Goal: Information Seeking & Learning: Learn about a topic

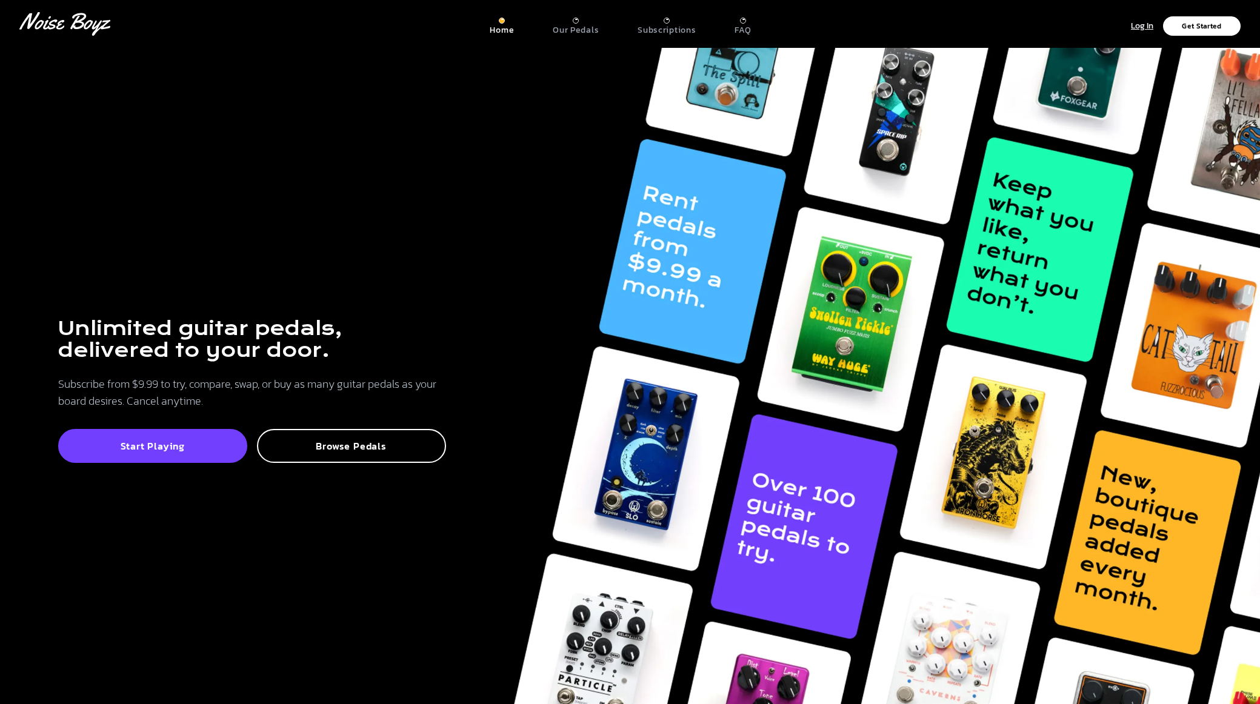
click at [577, 19] on div at bounding box center [576, 19] width 2 height 1
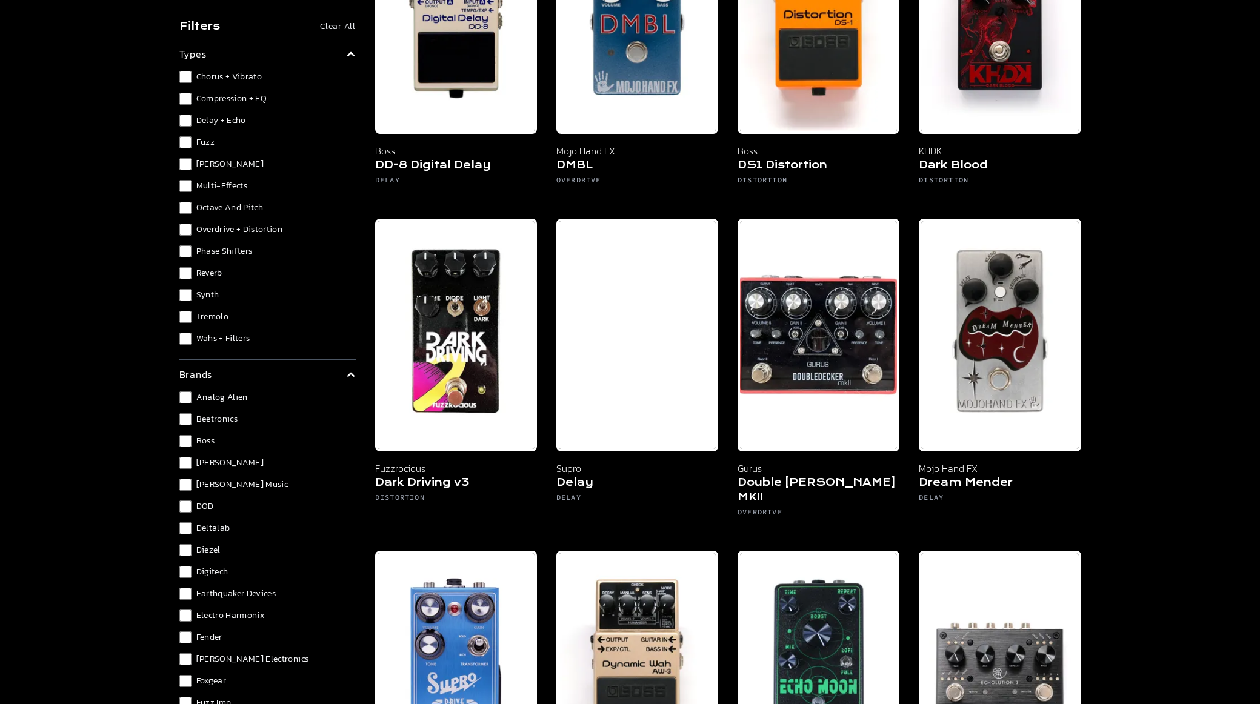
scroll to position [1819, 0]
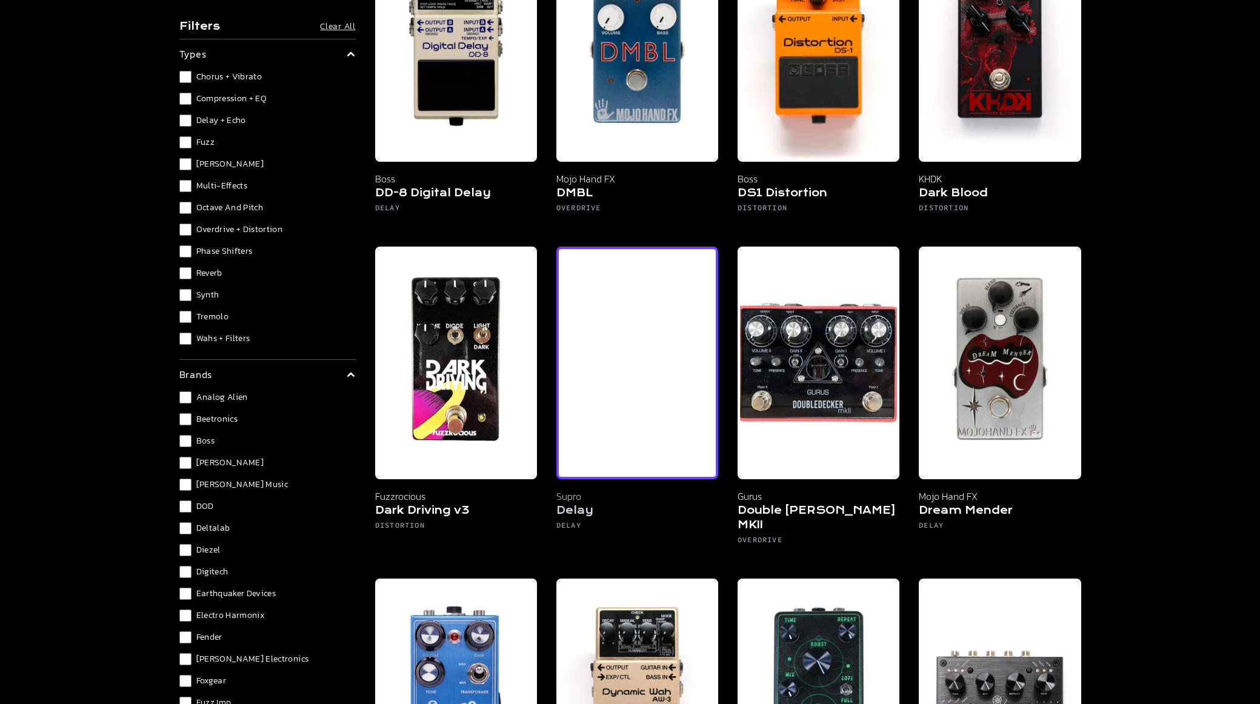
click at [615, 435] on img at bounding box center [637, 363] width 162 height 233
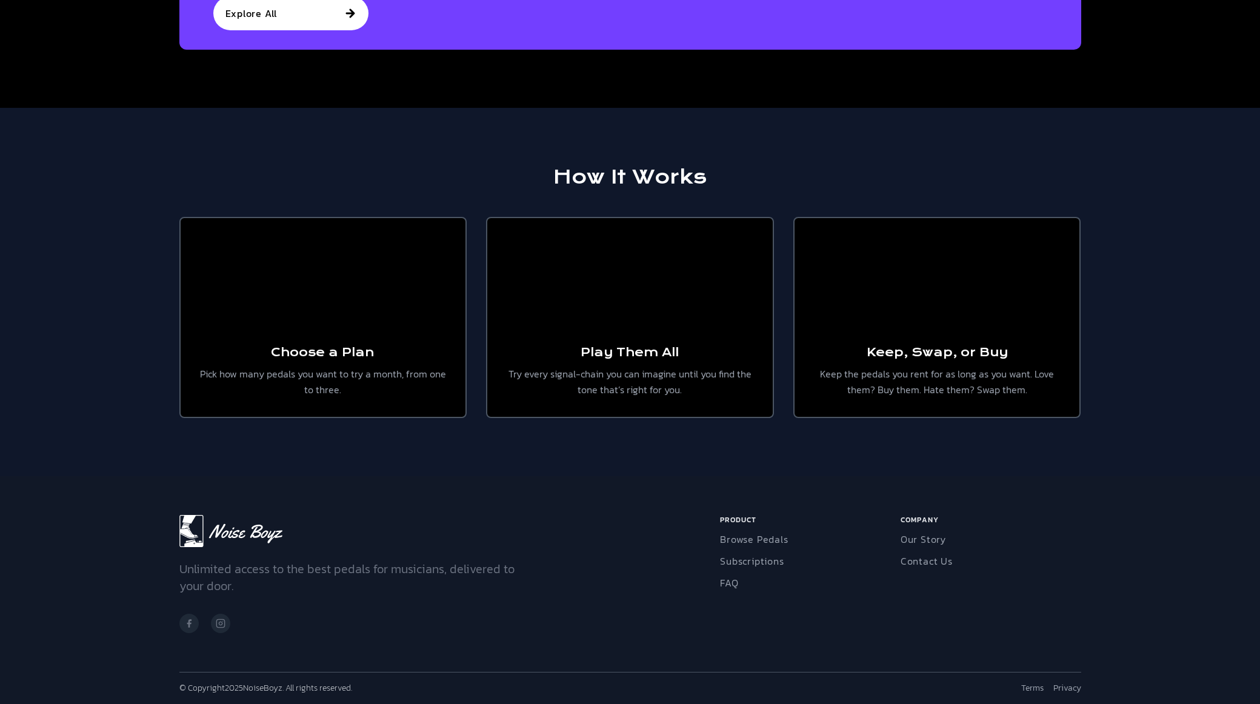
scroll to position [2106, 0]
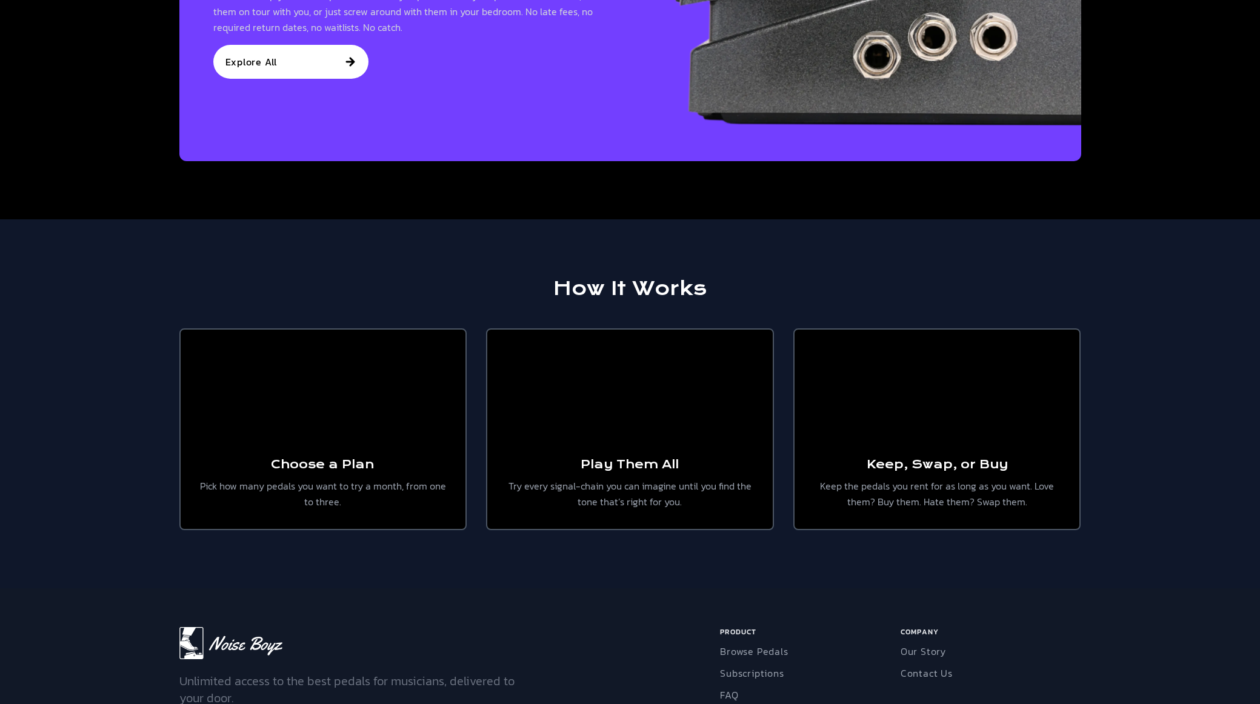
drag, startPoint x: 550, startPoint y: 516, endPoint x: 471, endPoint y: 279, distance: 249.8
click at [471, 278] on div "How It Works Choose a Plan Pick how many pedals you want to try a month, from o…" at bounding box center [630, 403] width 931 height 369
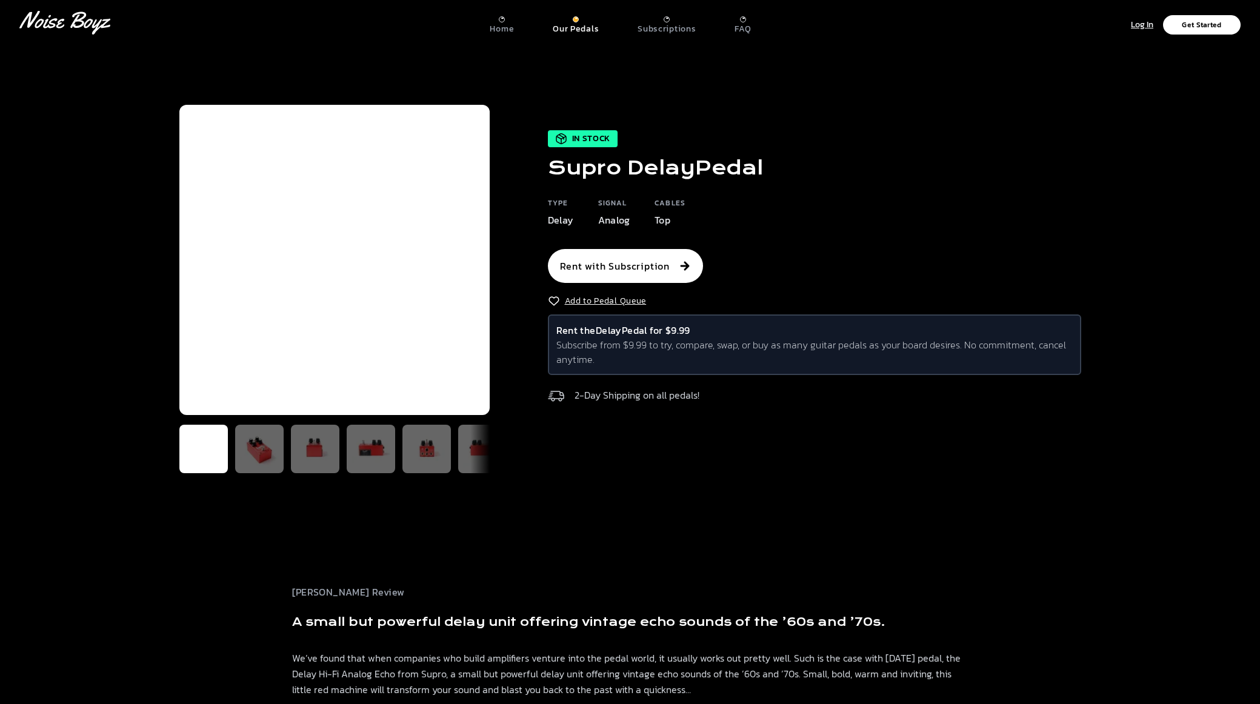
scroll to position [0, 0]
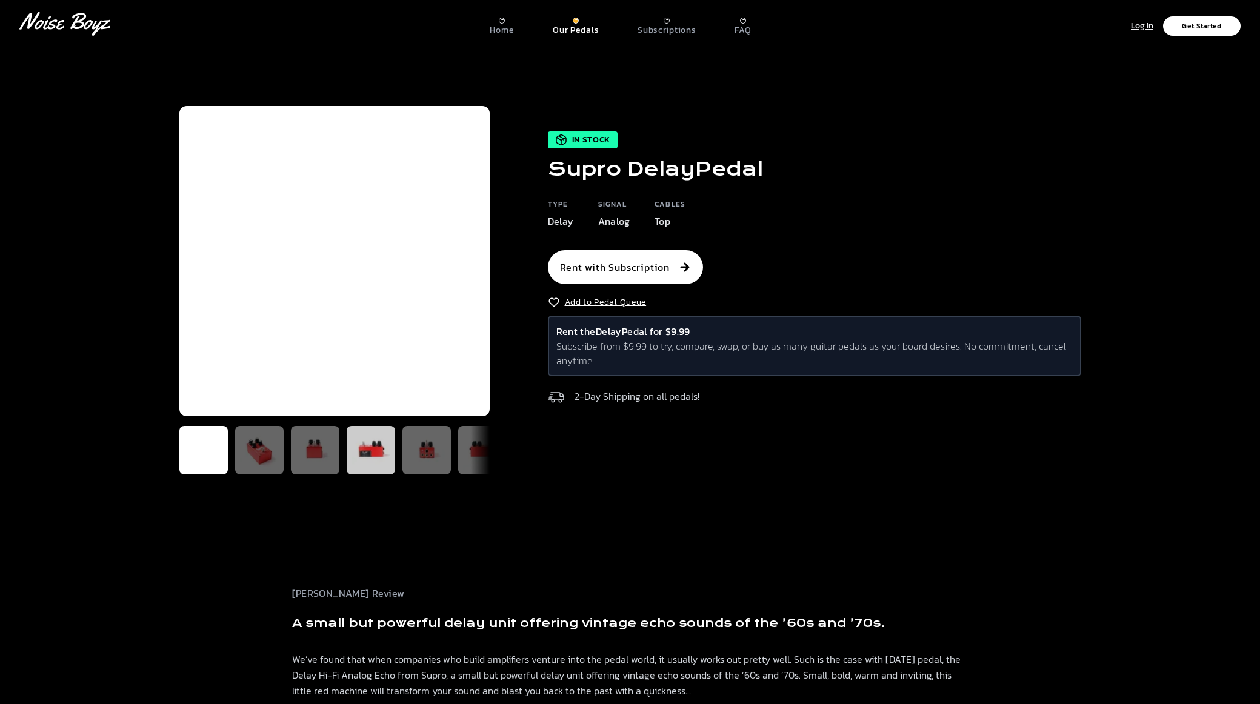
click at [364, 456] on img at bounding box center [371, 450] width 39 height 39
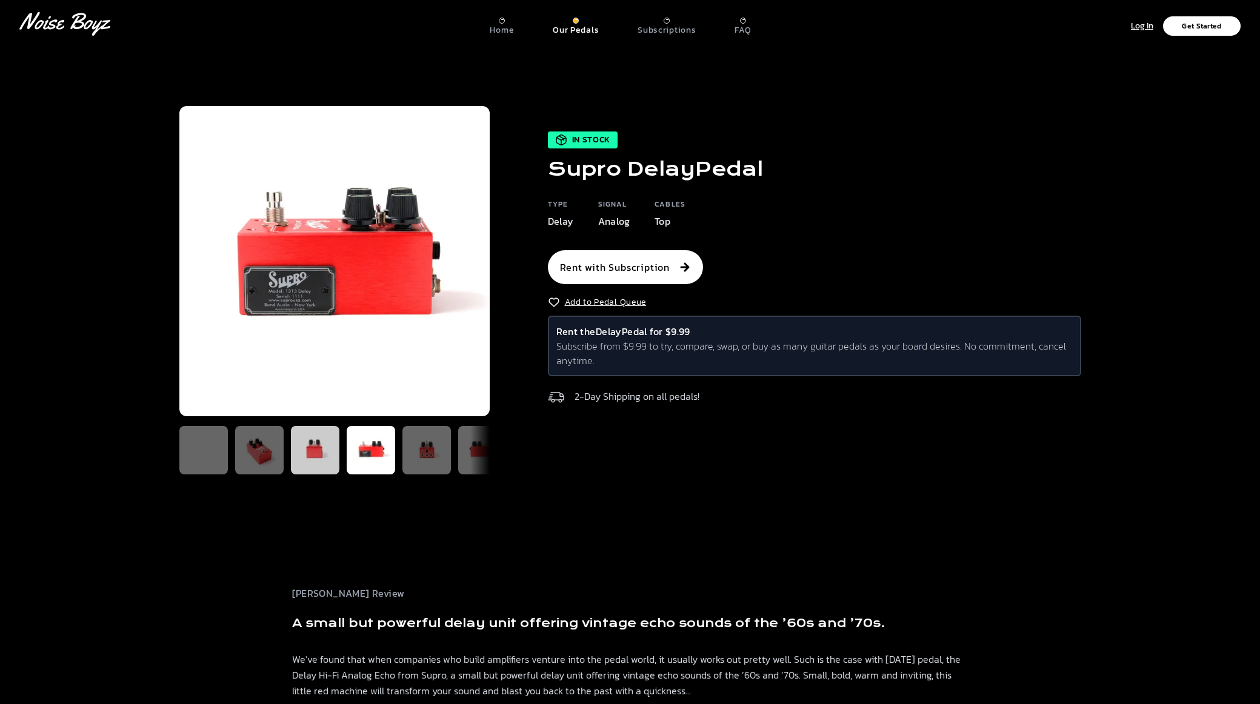
click at [321, 449] on img at bounding box center [315, 450] width 39 height 39
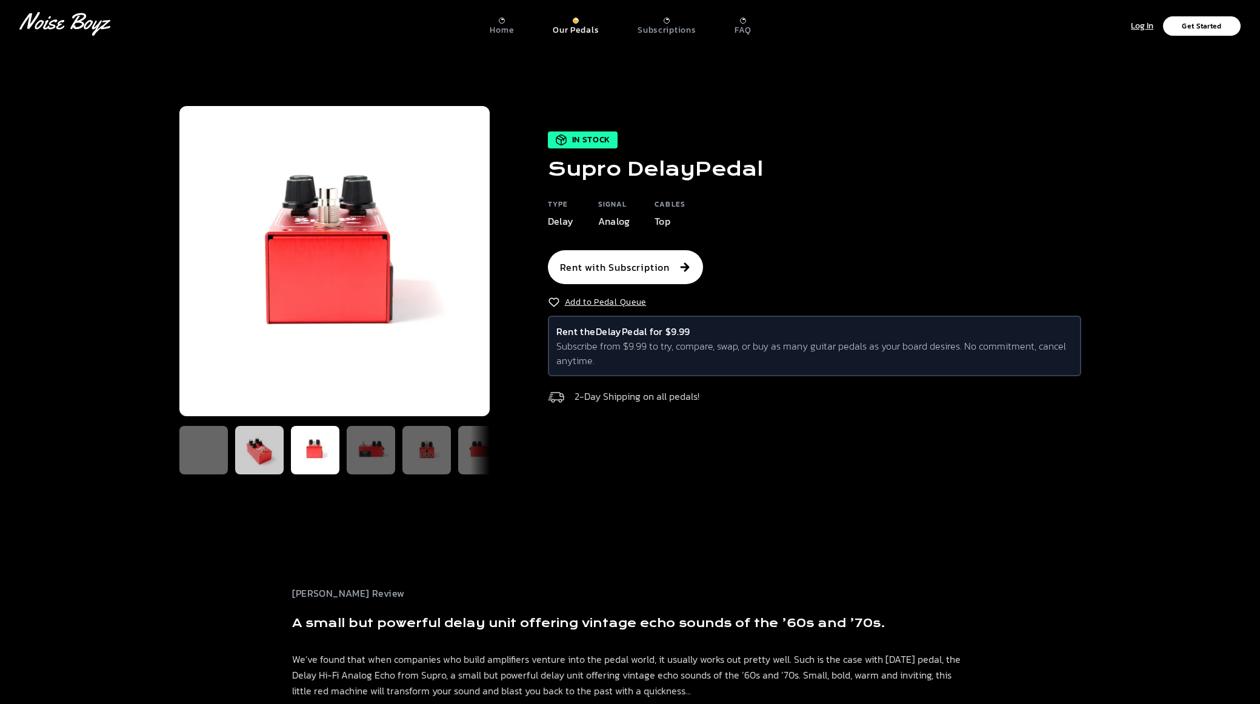
click at [278, 455] on img at bounding box center [259, 450] width 39 height 39
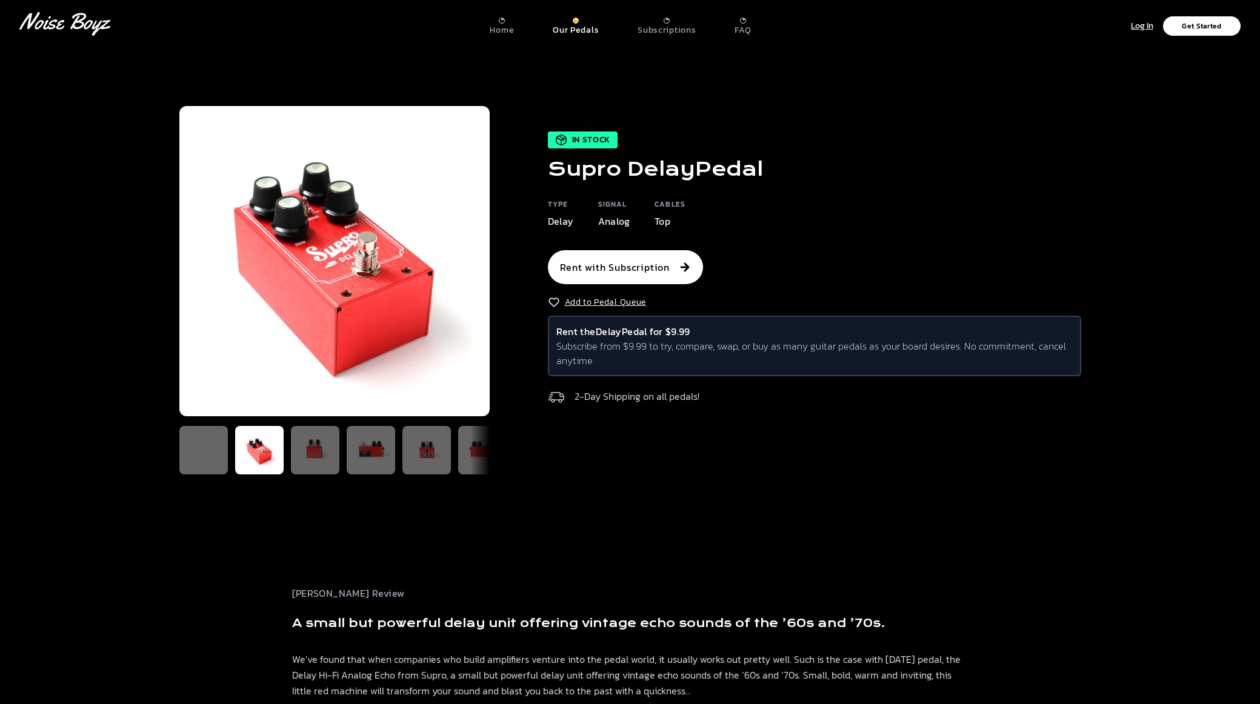
click at [570, 25] on p "Our Pedals" at bounding box center [576, 30] width 46 height 11
